Goal: Task Accomplishment & Management: Manage account settings

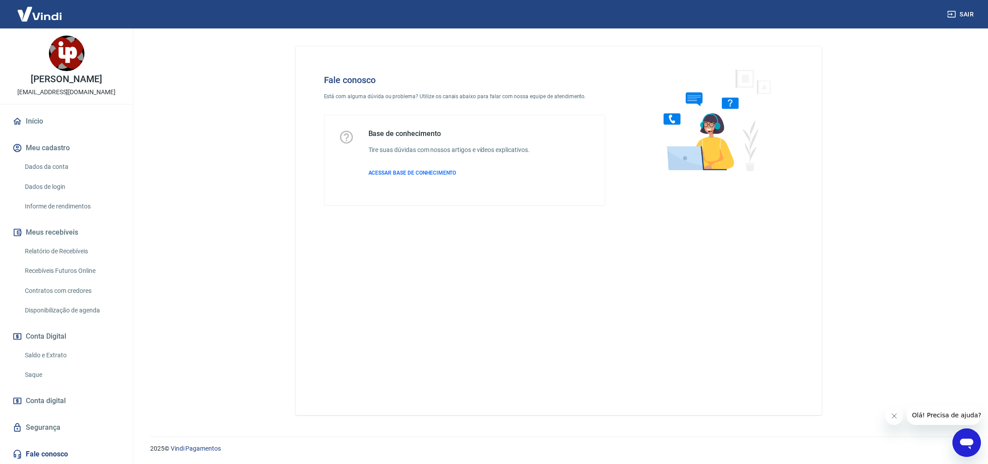
scroll to position [110, 0]
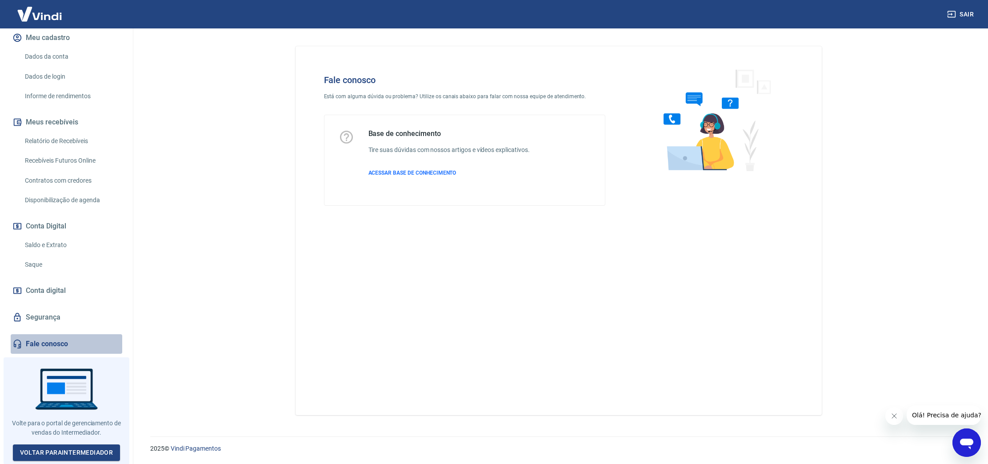
click at [68, 342] on link "Fale conosco" at bounding box center [67, 344] width 112 height 20
click at [964, 439] on icon "Abrir janela de mensagens" at bounding box center [966, 444] width 13 height 11
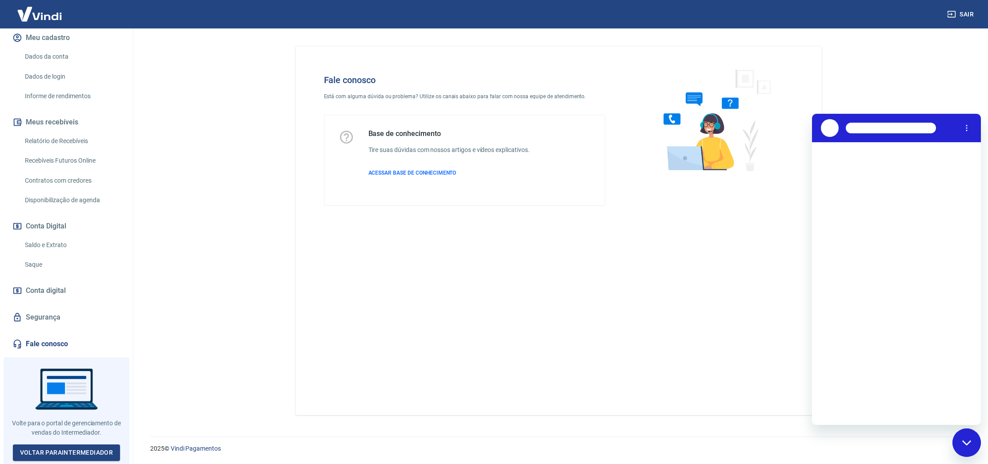
scroll to position [0, 0]
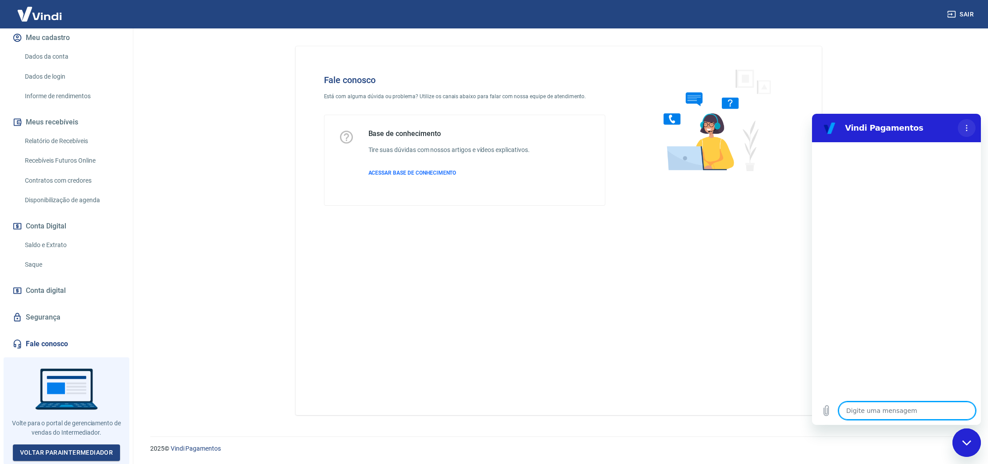
click at [971, 131] on button "Menu de opções" at bounding box center [967, 128] width 18 height 18
click at [951, 104] on main "Fale conosco Está com alguma dúvida ou problema? Utilize os canais abaixo para …" at bounding box center [558, 246] width 859 height 436
click at [900, 407] on textarea at bounding box center [907, 411] width 137 height 18
type textarea "o"
type textarea "x"
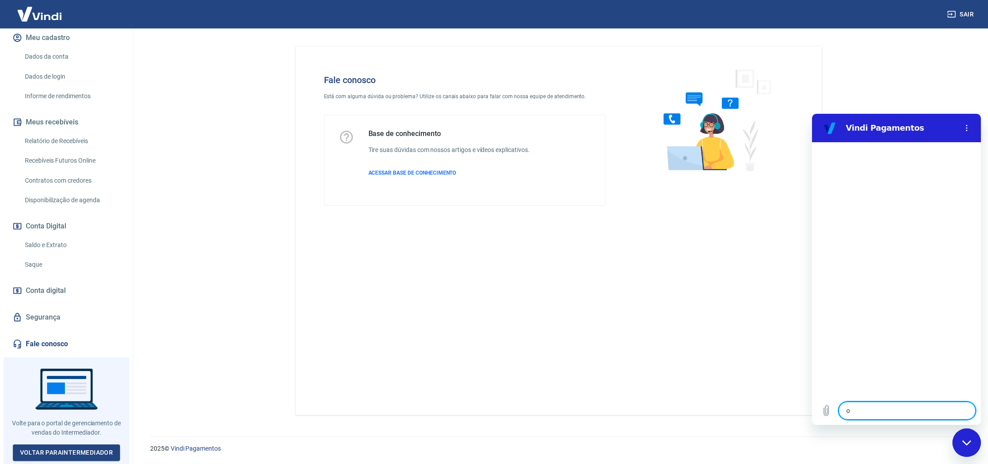
type textarea "ol"
type textarea "x"
type textarea "ola"
type textarea "x"
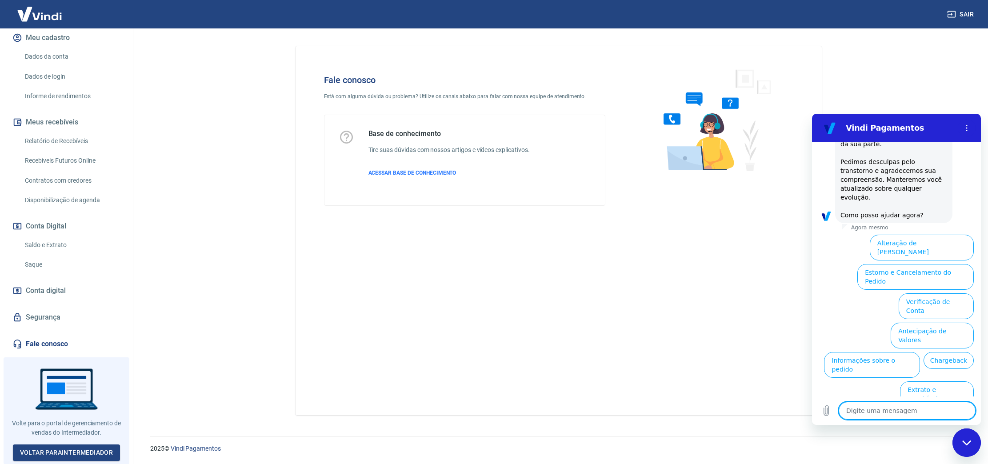
scroll to position [234, 0]
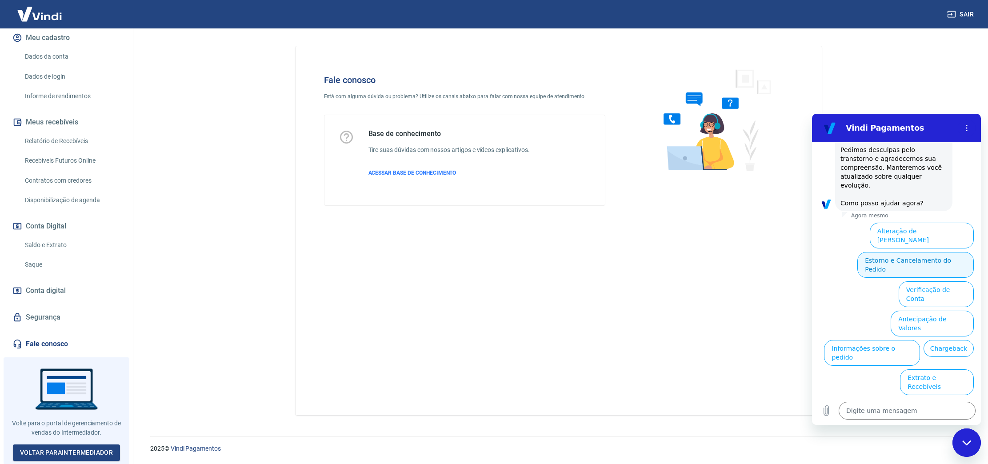
click at [915, 252] on button "Estorno e Cancelamento do Pedido" at bounding box center [915, 265] width 116 height 26
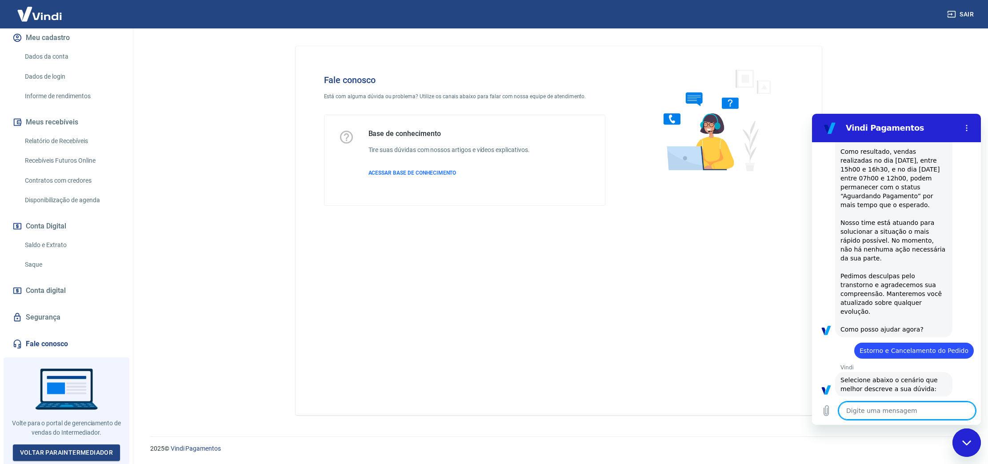
scroll to position [268, 0]
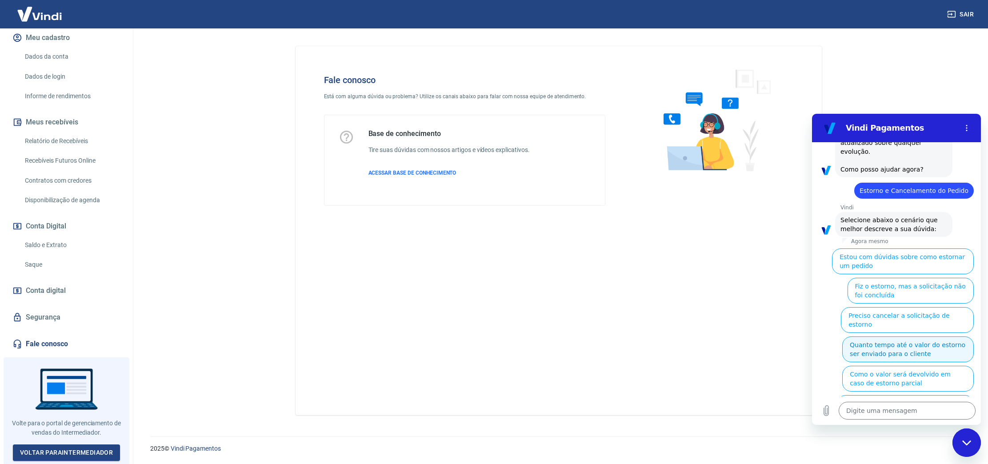
click at [862, 336] on button "Quanto tempo até o valor do estorno ser enviado para o cliente" at bounding box center [908, 349] width 132 height 26
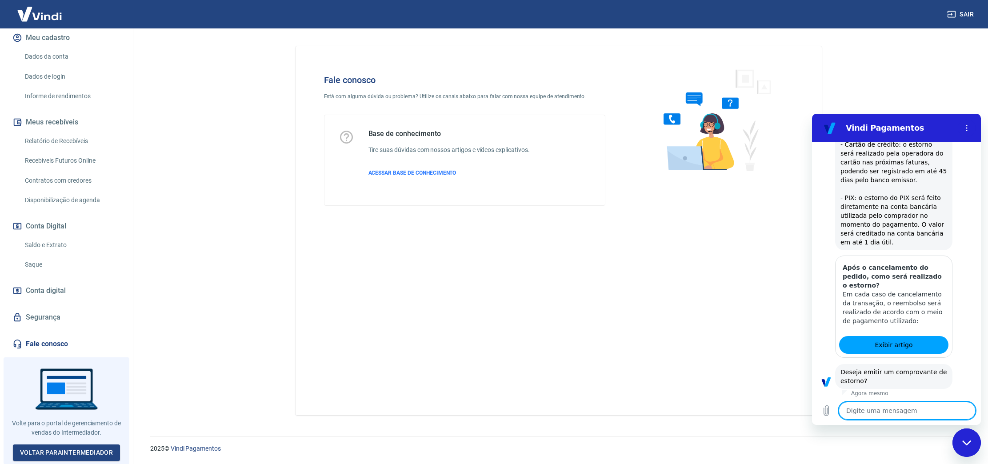
scroll to position [515, 0]
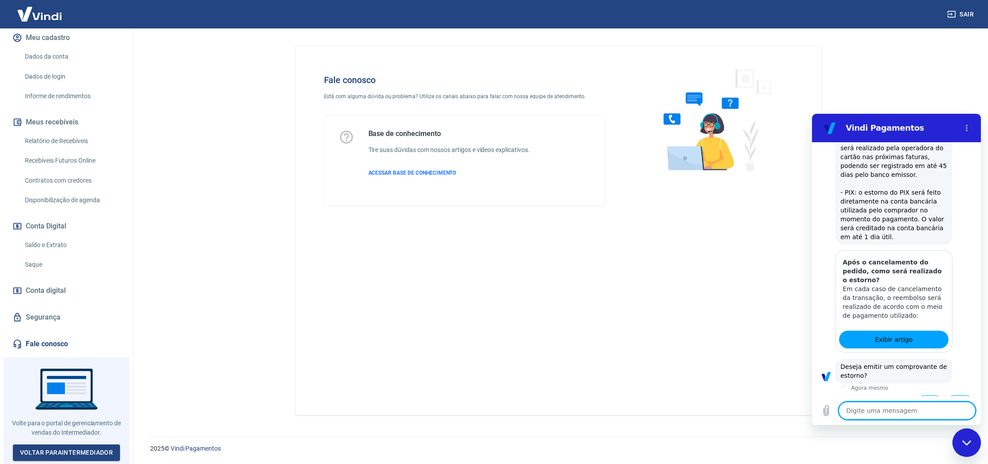
click at [965, 395] on button "Não" at bounding box center [960, 403] width 27 height 17
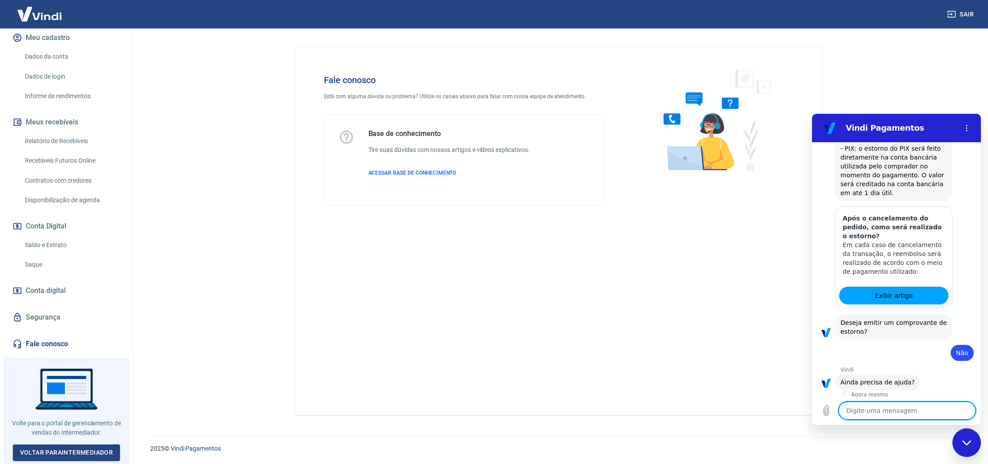
scroll to position [566, 0]
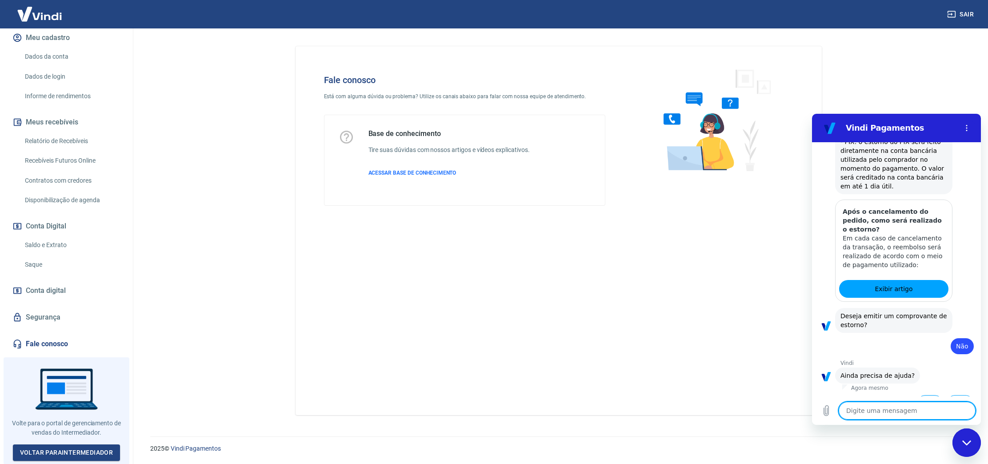
click at [925, 395] on button "Sim" at bounding box center [930, 403] width 26 height 17
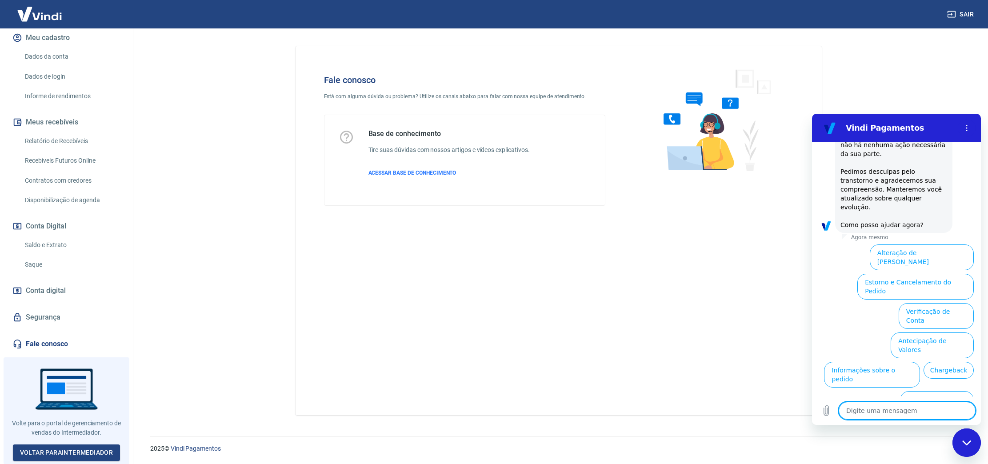
scroll to position [1011, 0]
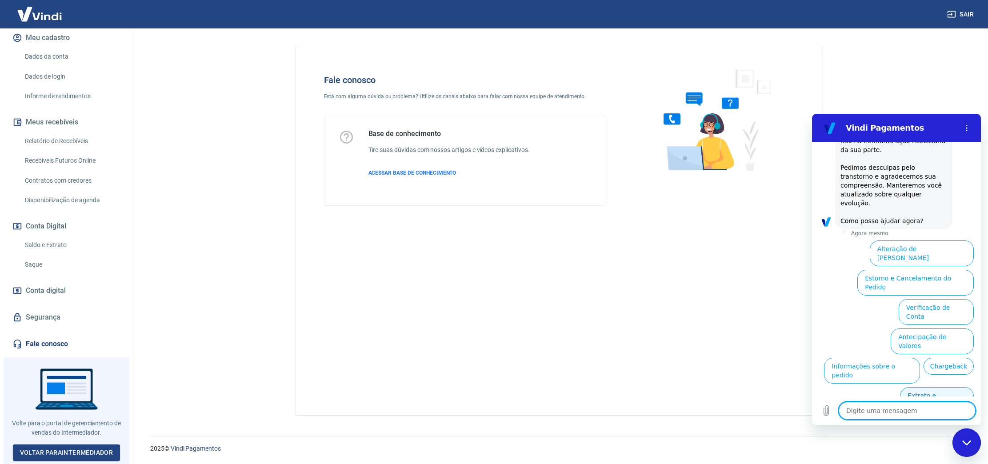
click at [925, 387] on button "Extrato e Recebíveis" at bounding box center [937, 400] width 74 height 26
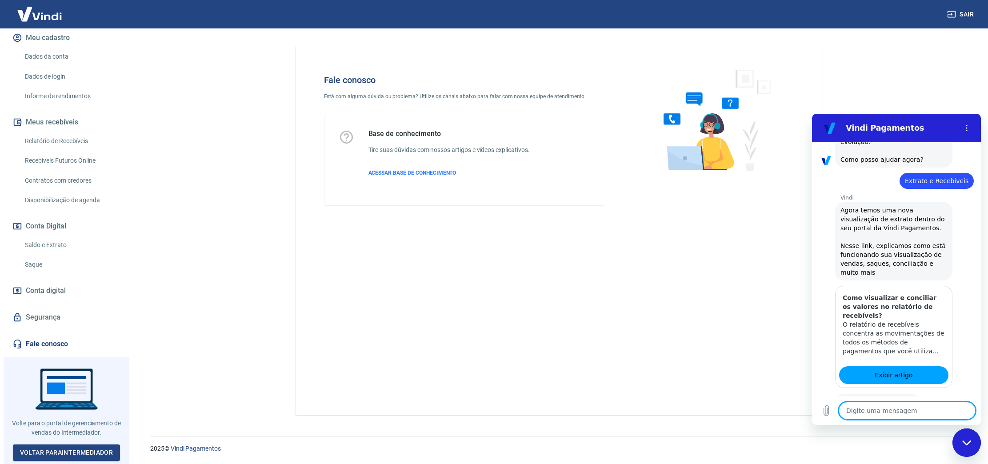
scroll to position [1090, 0]
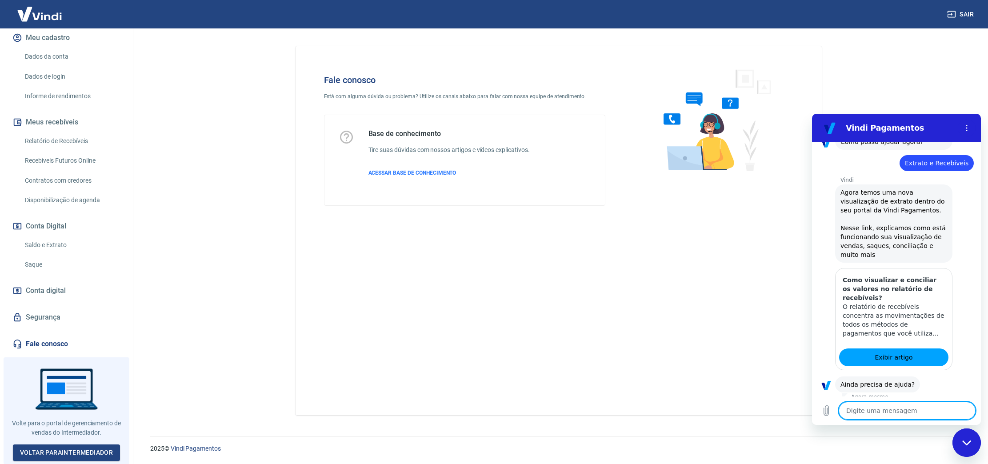
click at [959, 404] on button "Não" at bounding box center [960, 412] width 27 height 17
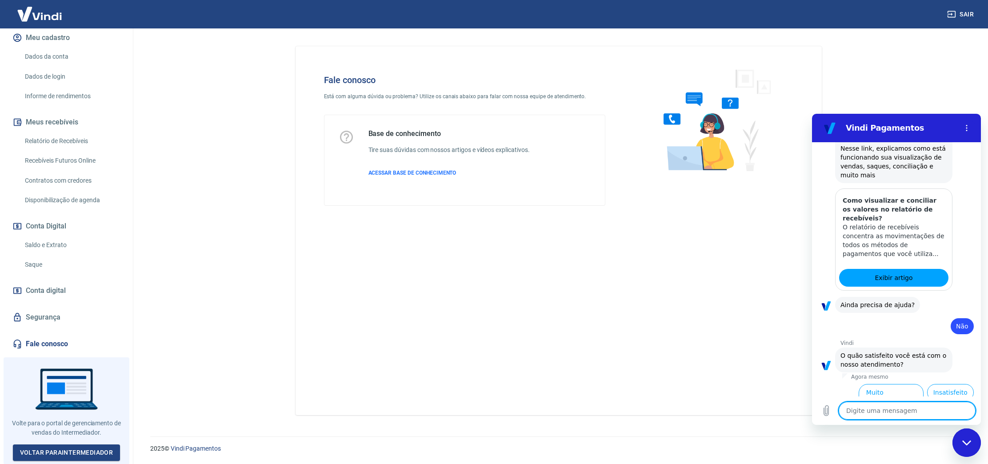
scroll to position [1170, 0]
click at [951, 384] on button "Insatisfeito" at bounding box center [950, 392] width 47 height 17
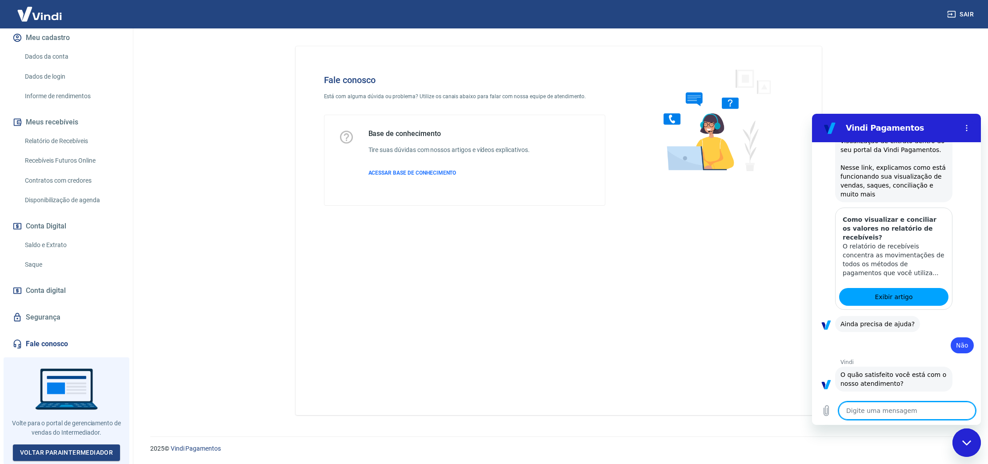
type textarea "x"
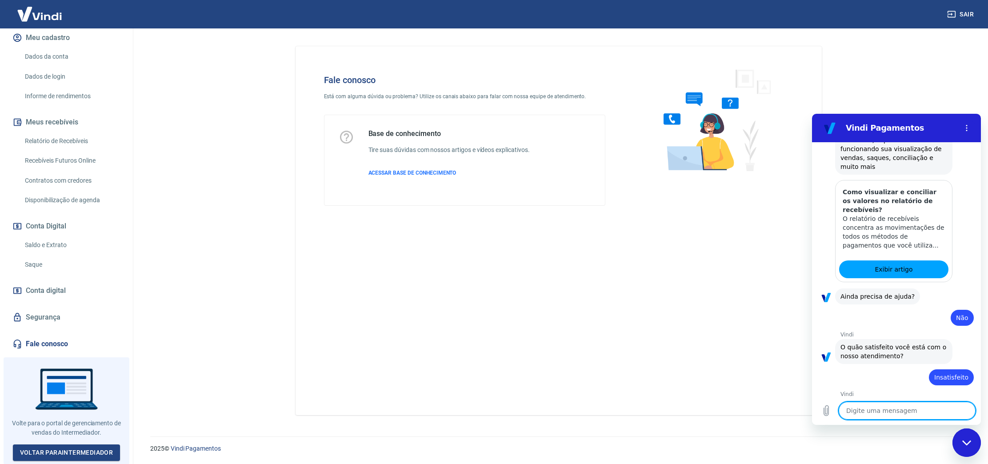
scroll to position [1180, 0]
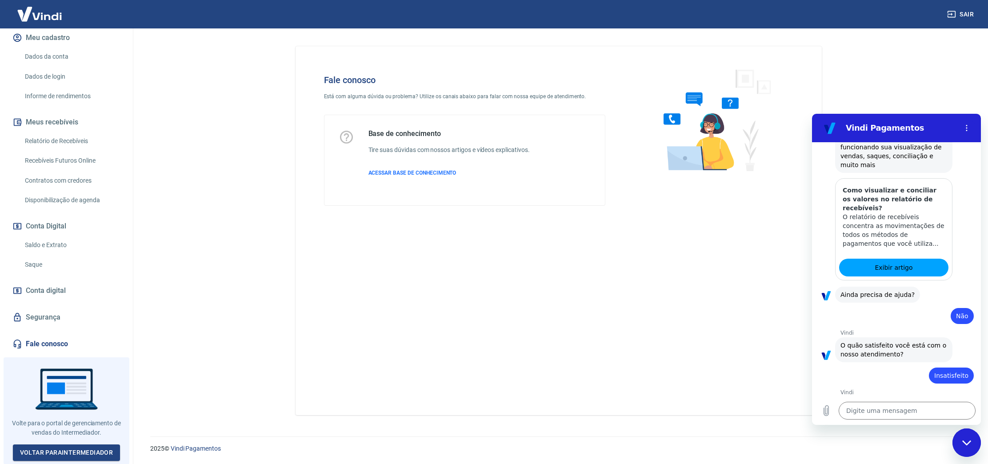
click at [664, 307] on div "Fale conosco Está com alguma dúvida ou problema? Utilize os canais abaixo para …" at bounding box center [559, 230] width 526 height 369
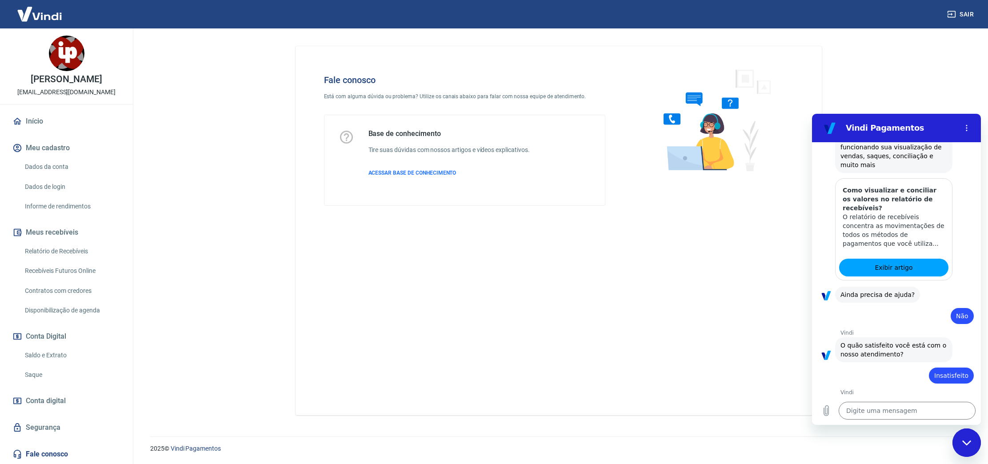
scroll to position [110, 0]
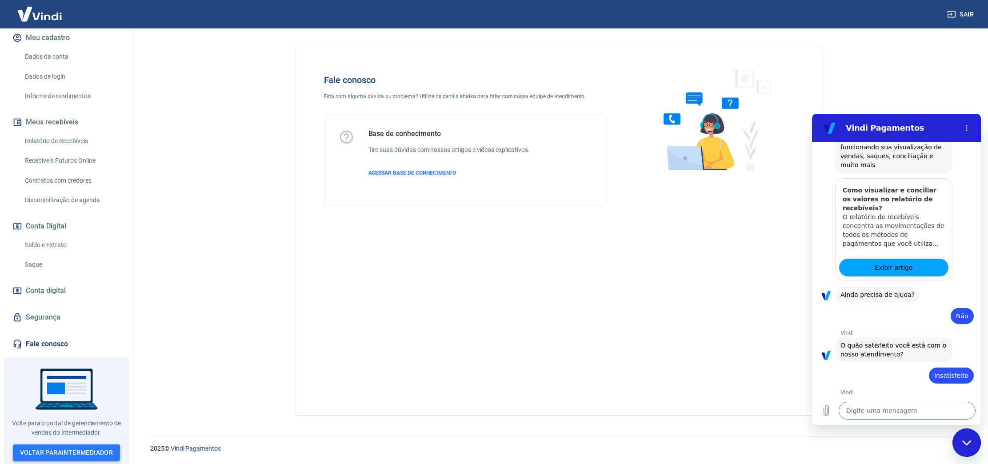
click at [76, 448] on link "Voltar para Intermediador" at bounding box center [67, 452] width 108 height 16
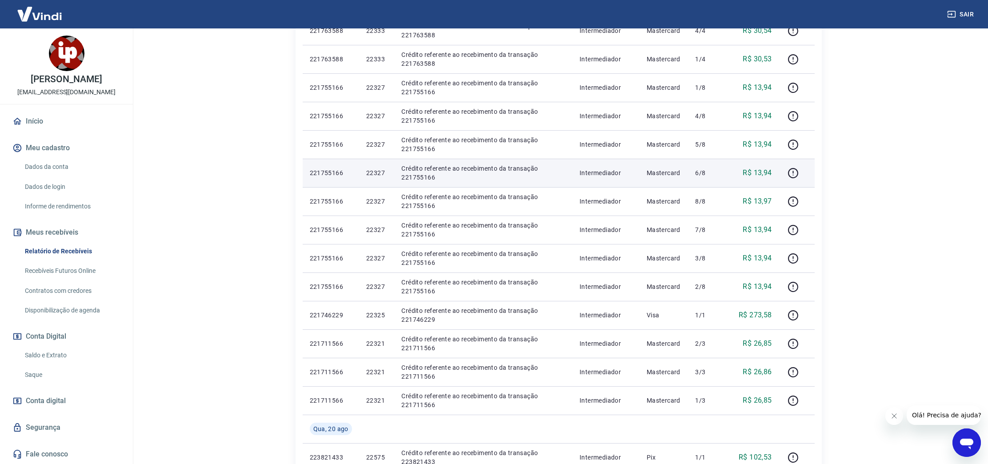
scroll to position [533, 0]
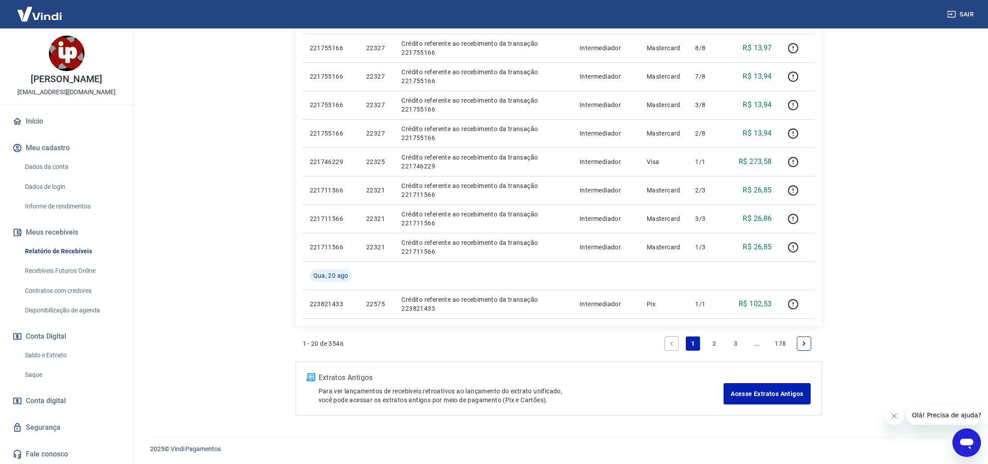
click at [712, 344] on link "2" at bounding box center [714, 343] width 14 height 14
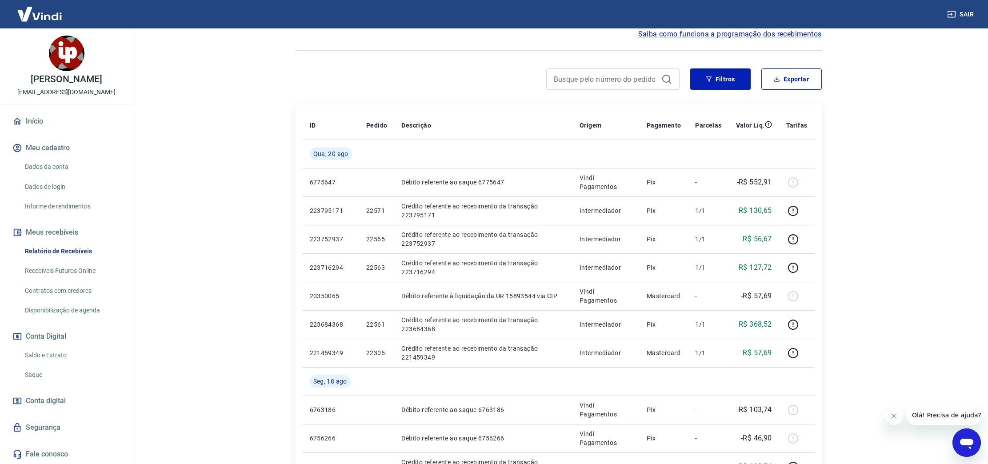
scroll to position [105, 0]
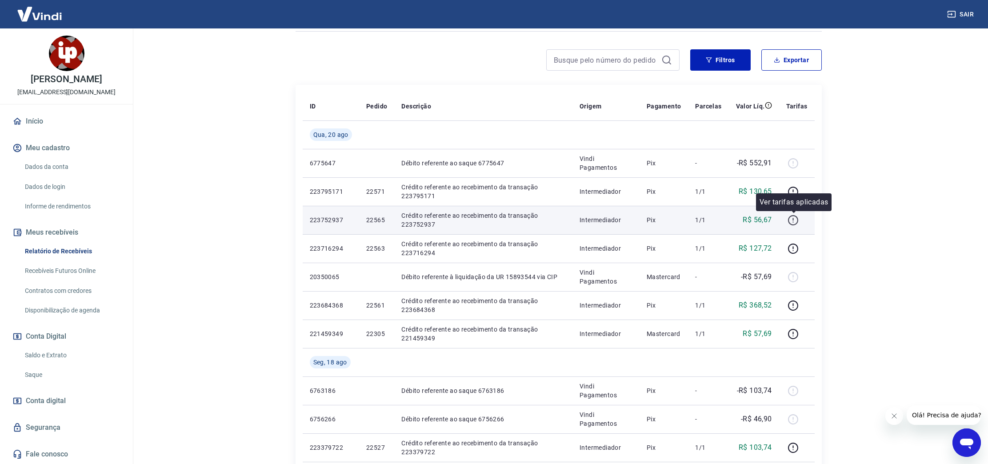
click at [795, 221] on icon "button" at bounding box center [792, 220] width 11 height 11
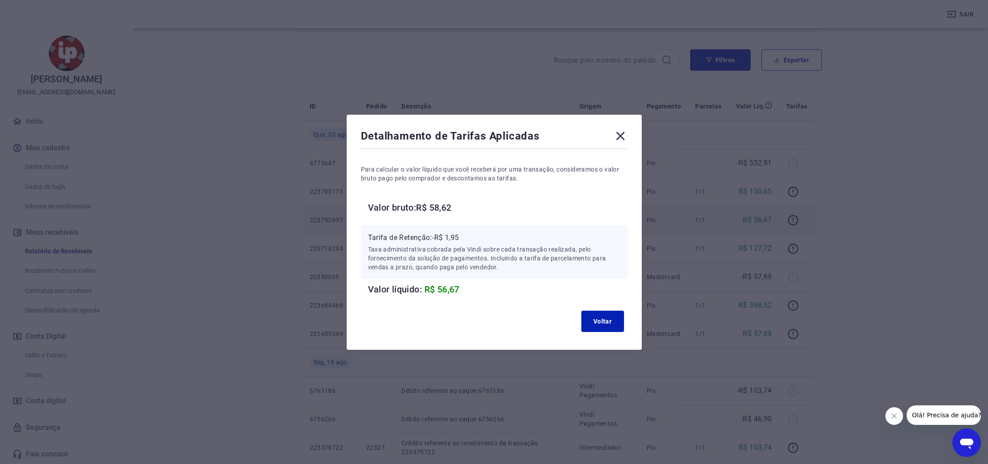
click at [619, 138] on icon at bounding box center [620, 136] width 14 height 14
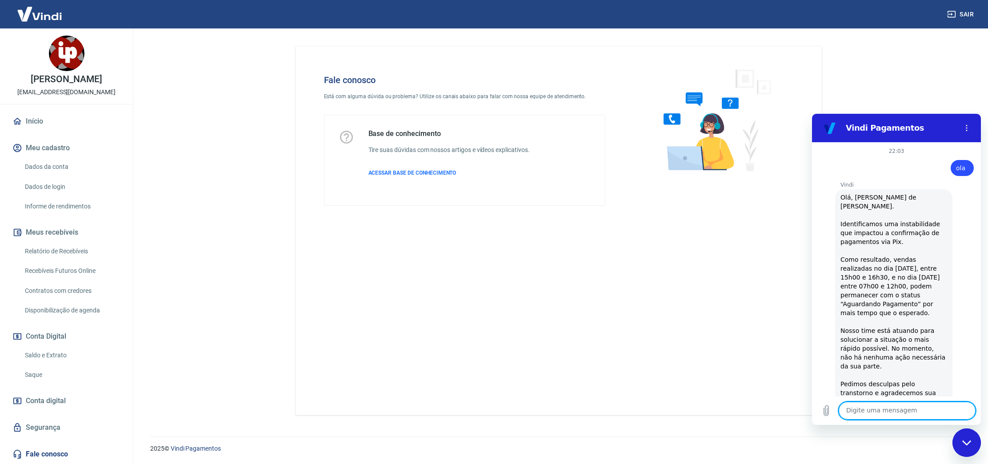
scroll to position [1180, 0]
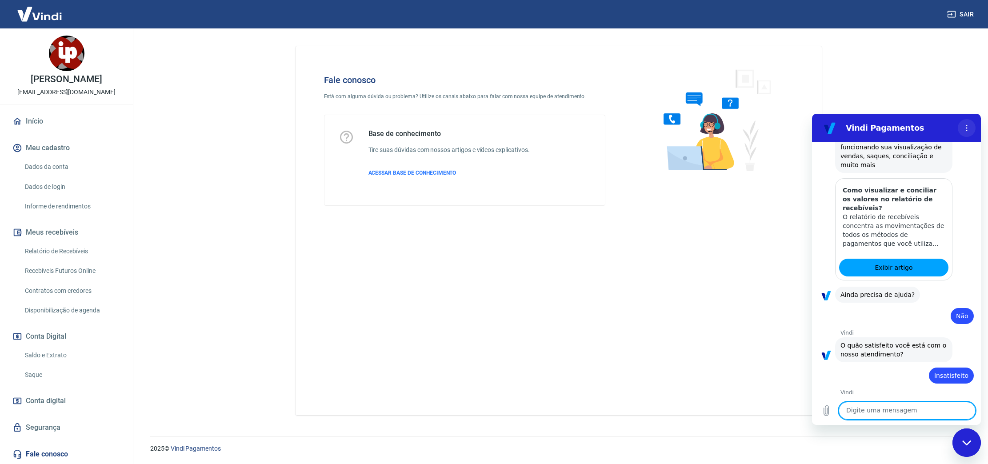
click at [967, 130] on icon "Menu de opções" at bounding box center [966, 127] width 7 height 7
click at [950, 85] on main "Fale conosco Está com alguma dúvida ou problema? Utilize os canais abaixo para …" at bounding box center [558, 246] width 859 height 436
click at [969, 441] on icon "Fechar janela de mensagens" at bounding box center [966, 442] width 9 height 5
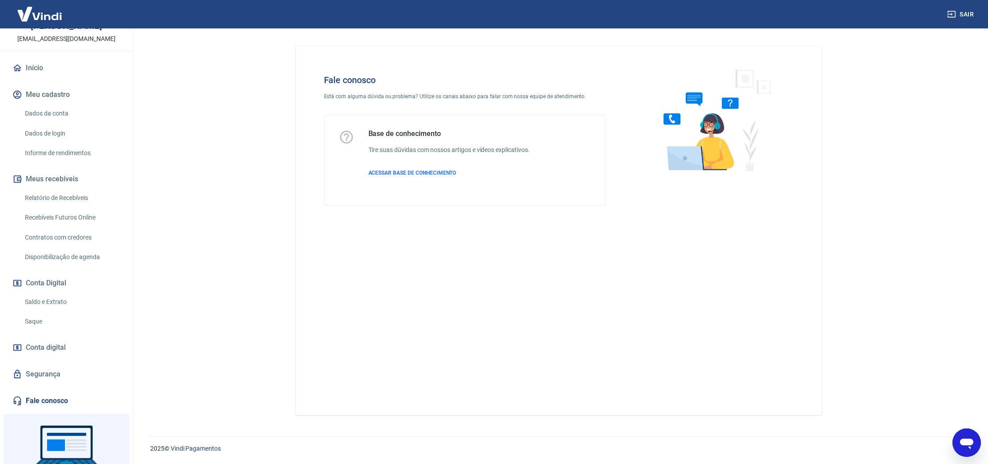
scroll to position [110, 0]
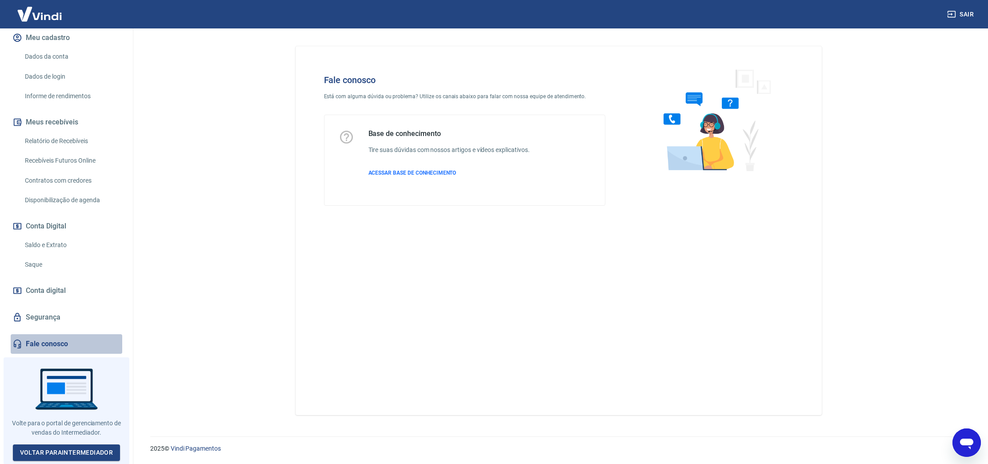
click at [45, 346] on link "Fale conosco" at bounding box center [67, 344] width 112 height 20
click at [419, 169] on p "ACESSAR BASE DE CONHECIMENTO" at bounding box center [448, 173] width 161 height 8
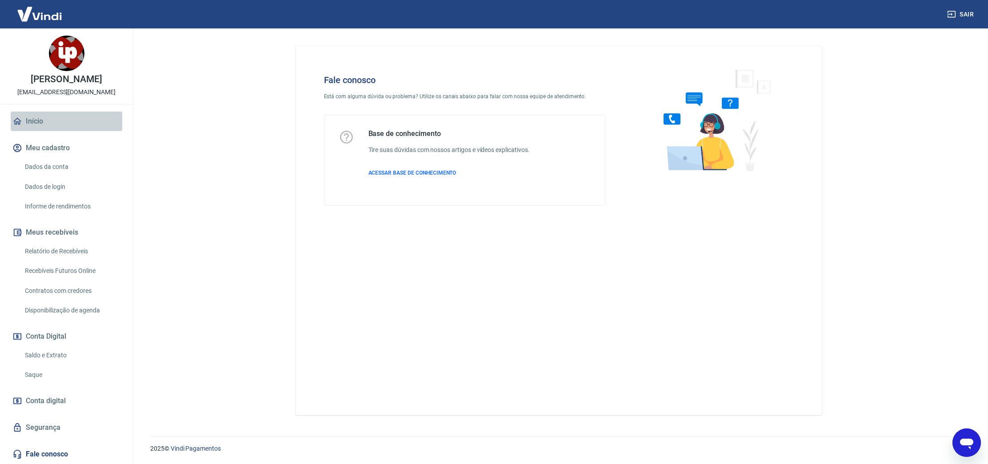
click at [42, 127] on link "Início" at bounding box center [67, 122] width 112 height 20
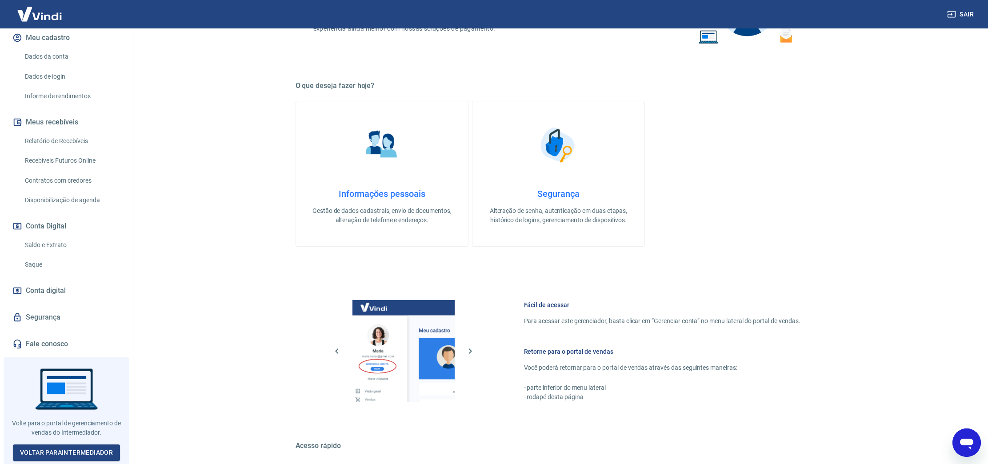
scroll to position [118, 0]
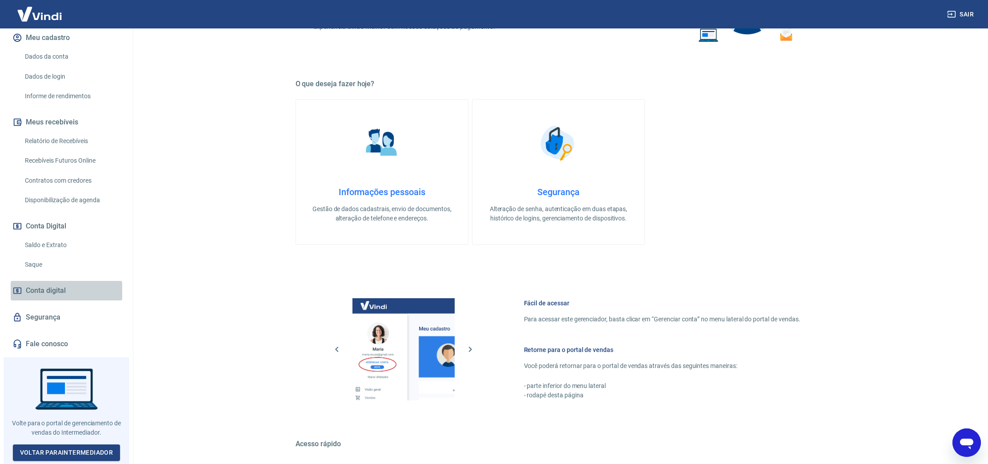
click at [62, 291] on span "Conta digital" at bounding box center [46, 290] width 40 height 12
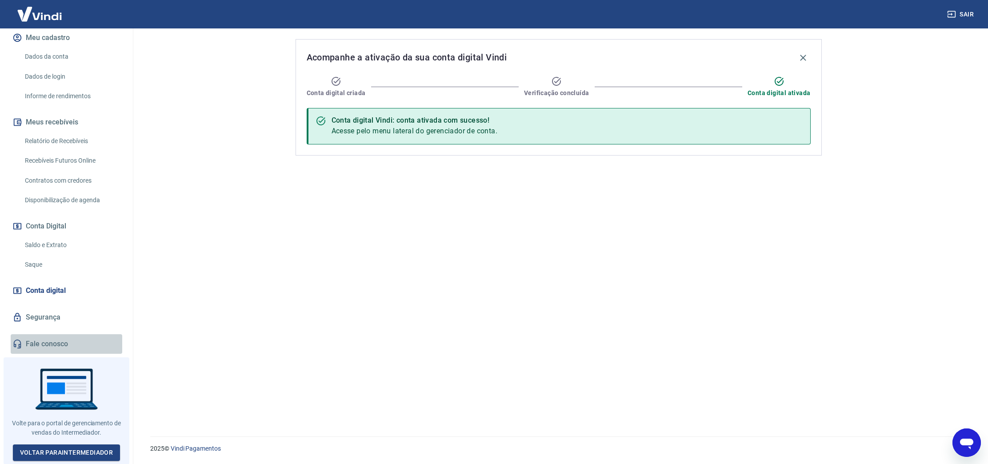
click at [54, 340] on link "Fale conosco" at bounding box center [67, 344] width 112 height 20
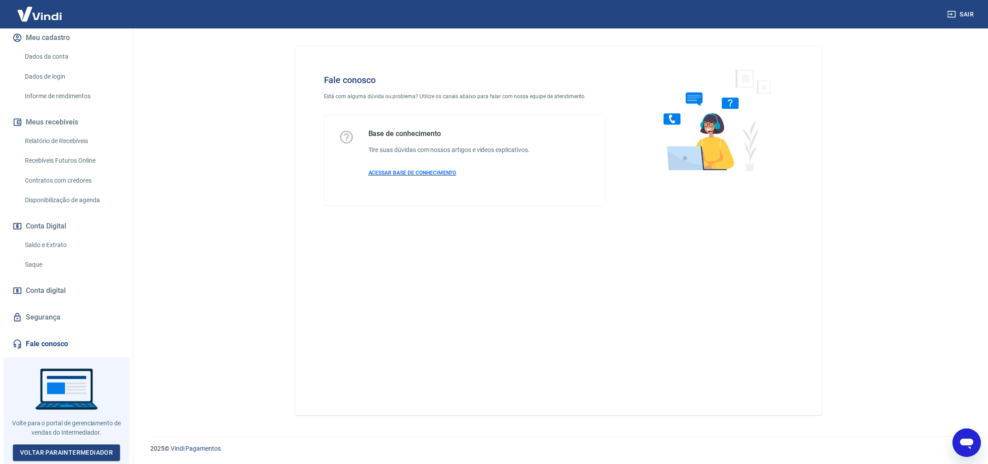
click at [416, 173] on span "ACESSAR BASE DE CONHECIMENTO" at bounding box center [412, 173] width 88 height 6
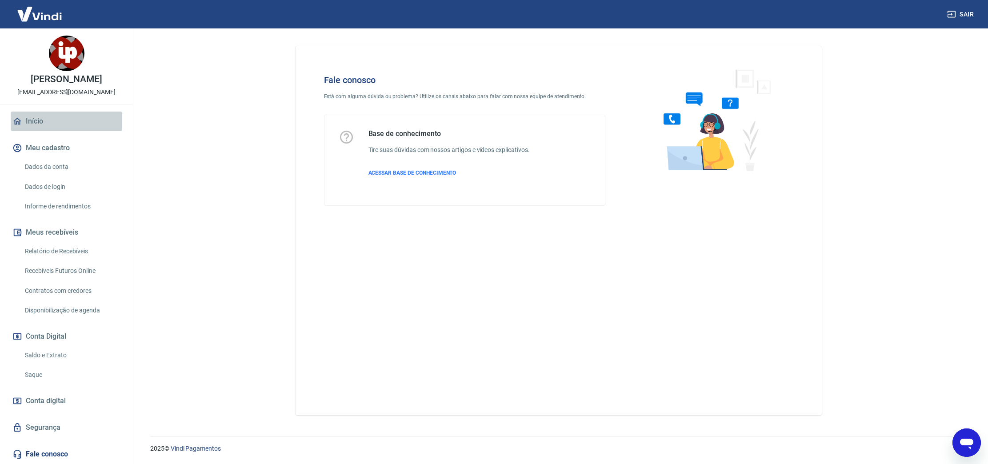
click at [47, 124] on link "Início" at bounding box center [67, 122] width 112 height 20
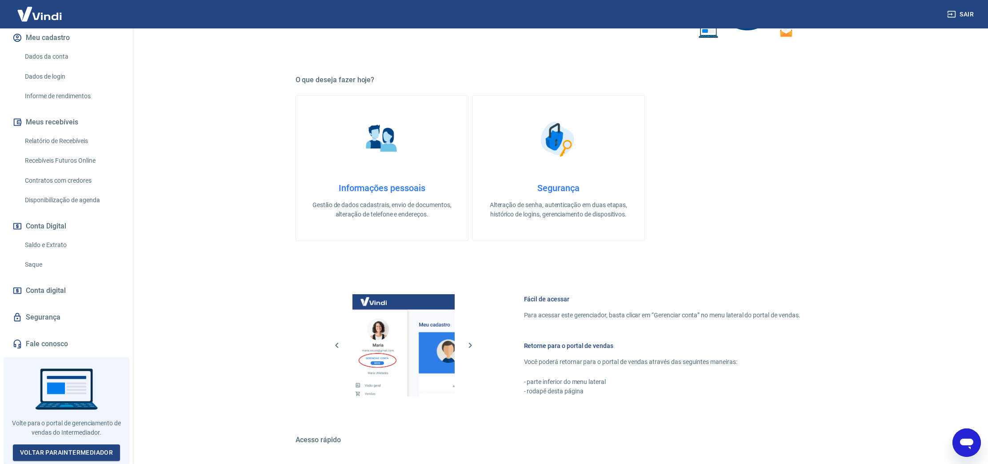
scroll to position [124, 0]
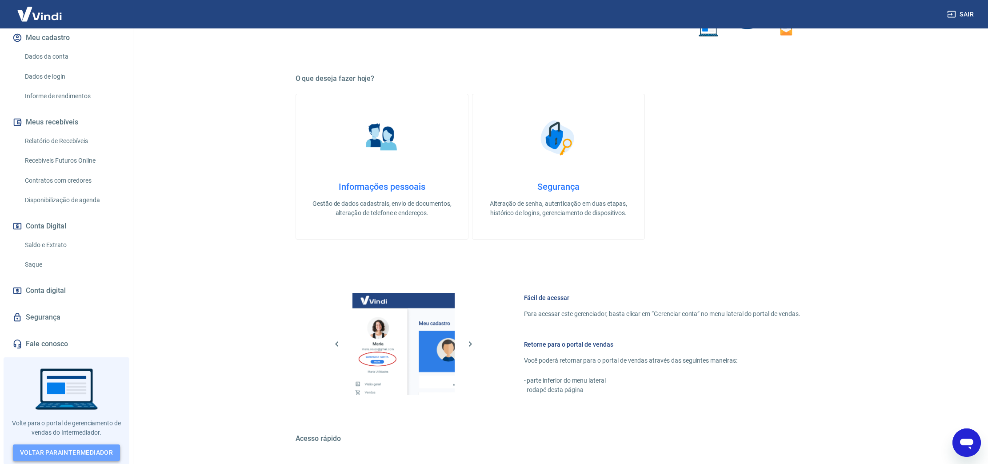
click at [81, 450] on link "Voltar para Intermediador" at bounding box center [67, 452] width 108 height 16
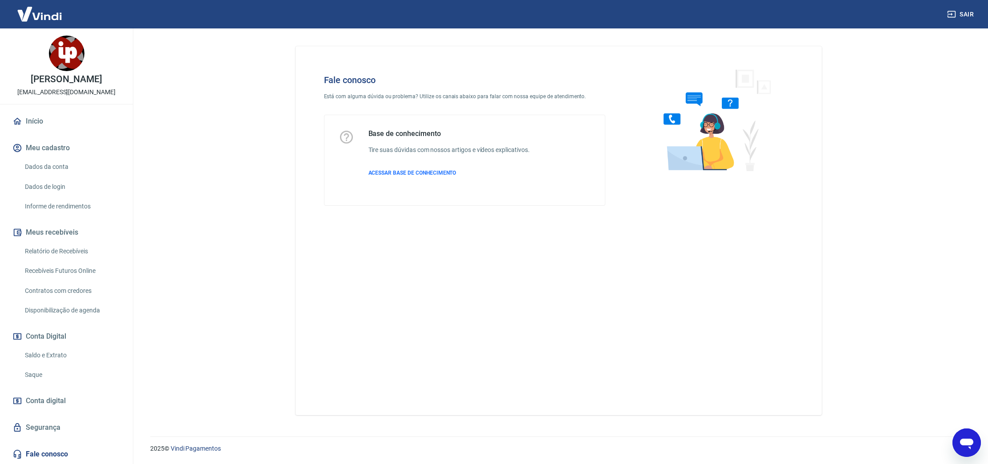
click at [38, 123] on link "Início" at bounding box center [67, 122] width 112 height 20
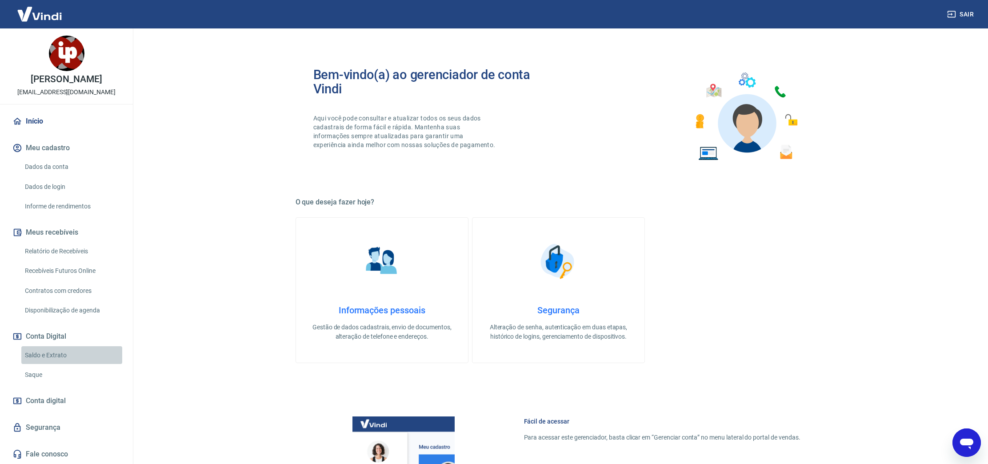
click at [56, 355] on link "Saldo e Extrato" at bounding box center [71, 355] width 101 height 18
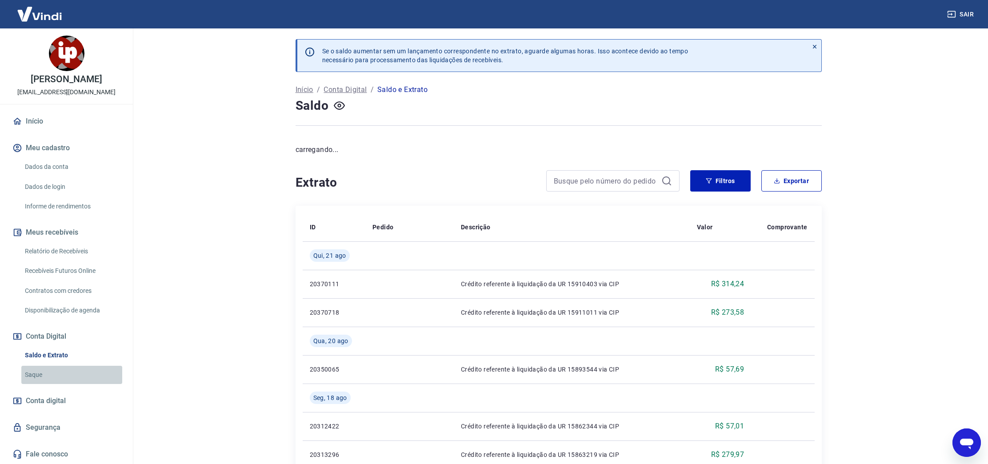
click at [42, 372] on link "Saque" at bounding box center [71, 375] width 101 height 18
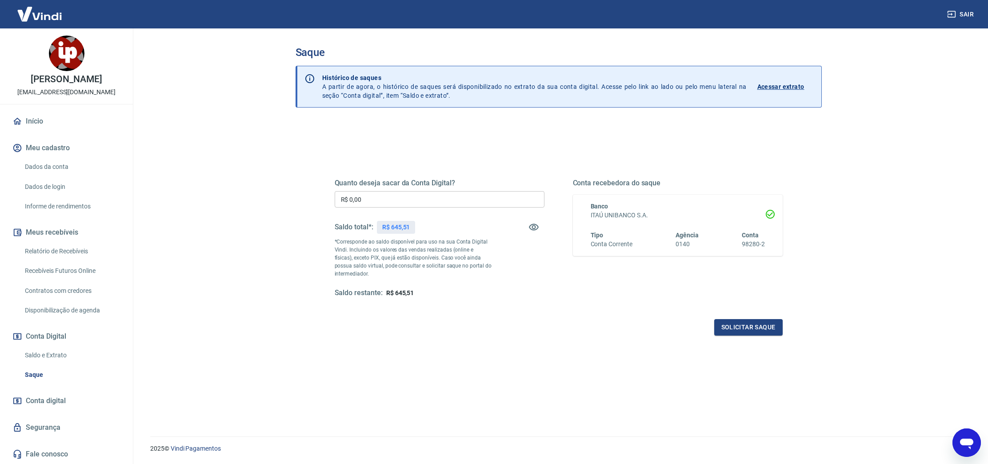
click at [965, 16] on button "Sair" at bounding box center [961, 14] width 32 height 16
